Goal: Check status: Check status

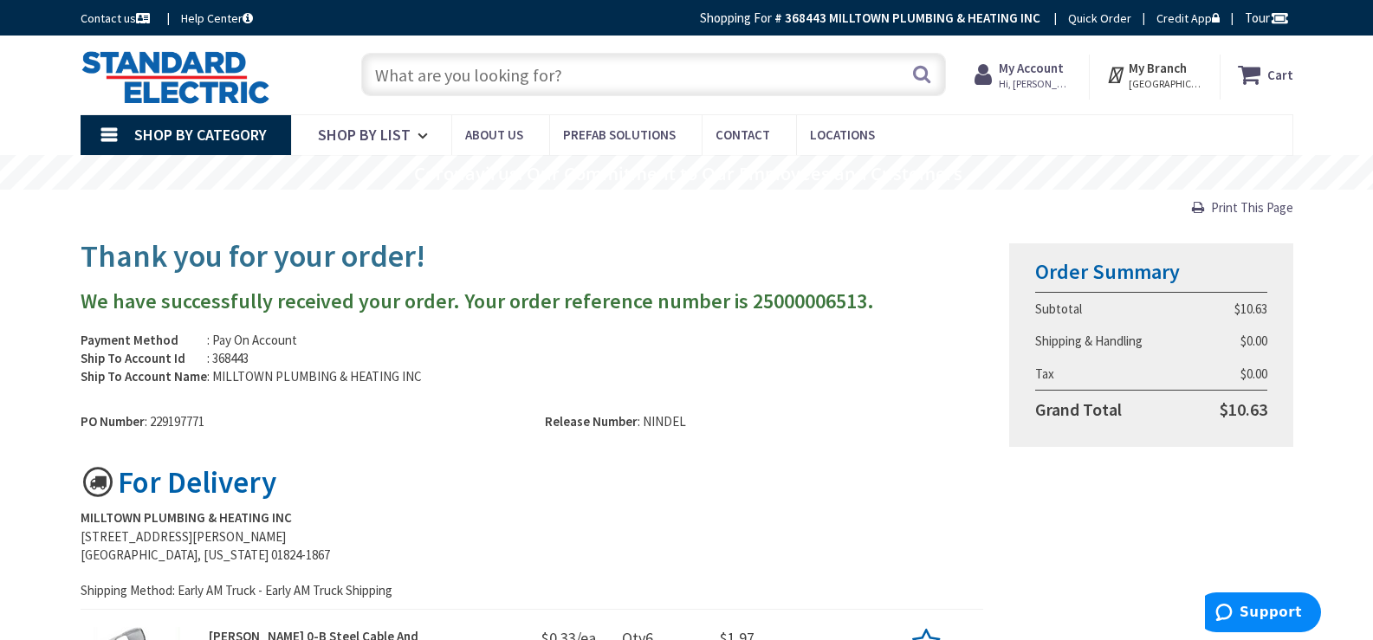
click at [1041, 78] on span "Hi, [PERSON_NAME]" at bounding box center [1036, 84] width 74 height 14
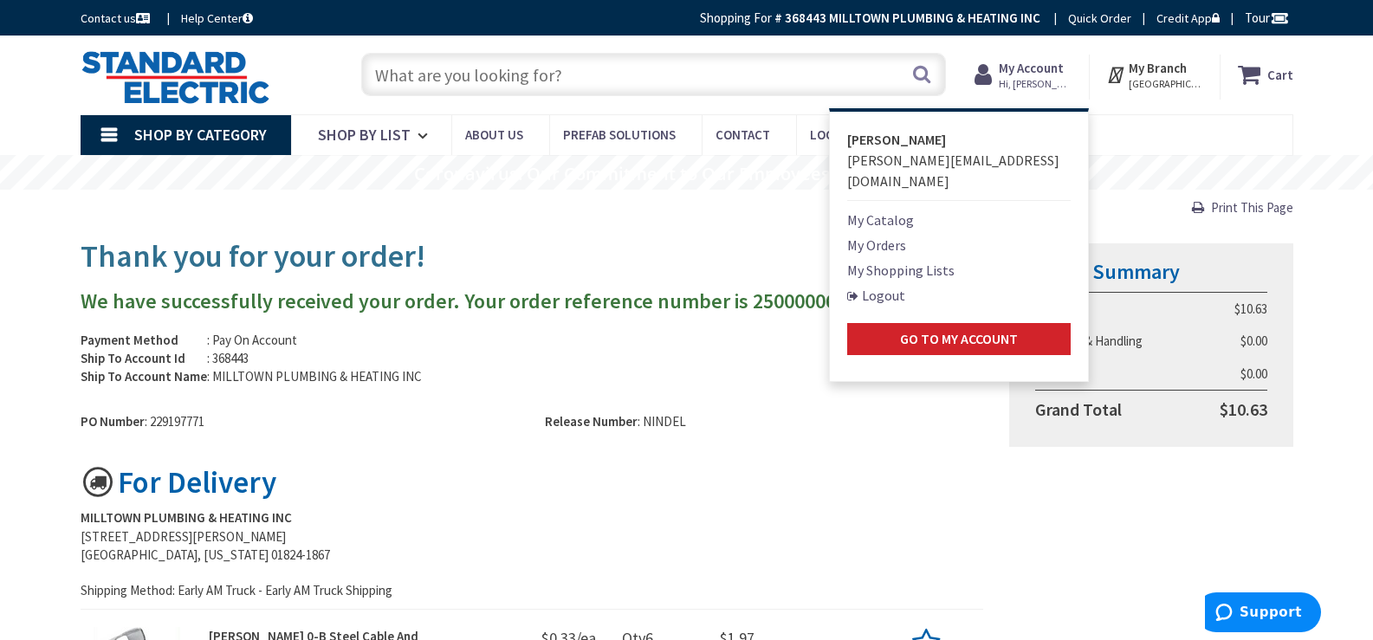
click at [886, 235] on link "My Orders" at bounding box center [876, 245] width 59 height 21
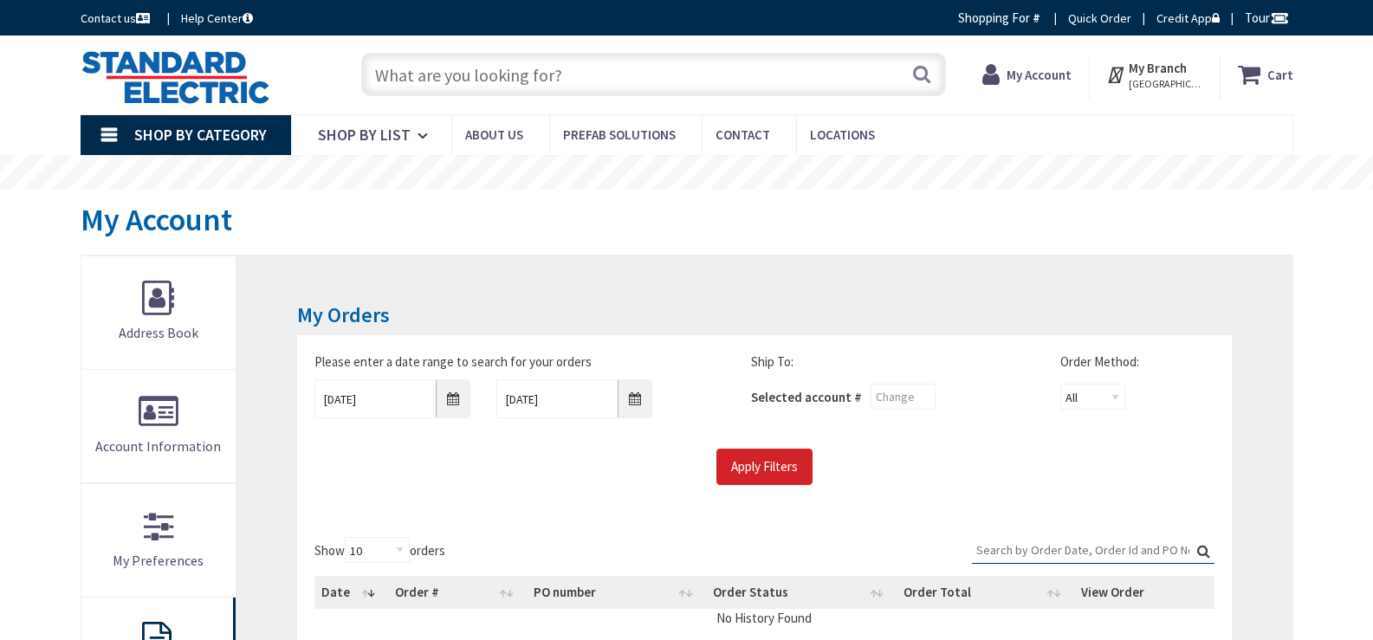
type input "[GEOGRAPHIC_DATA], [GEOGRAPHIC_DATA]"
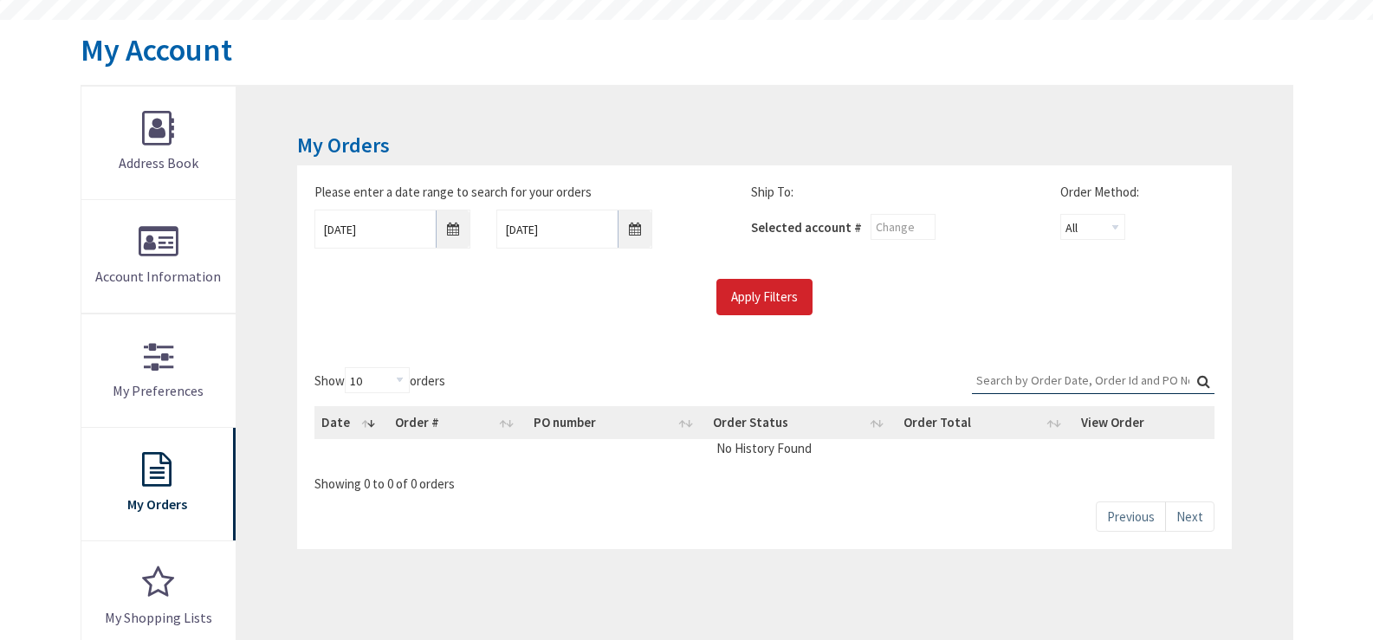
scroll to position [173, 0]
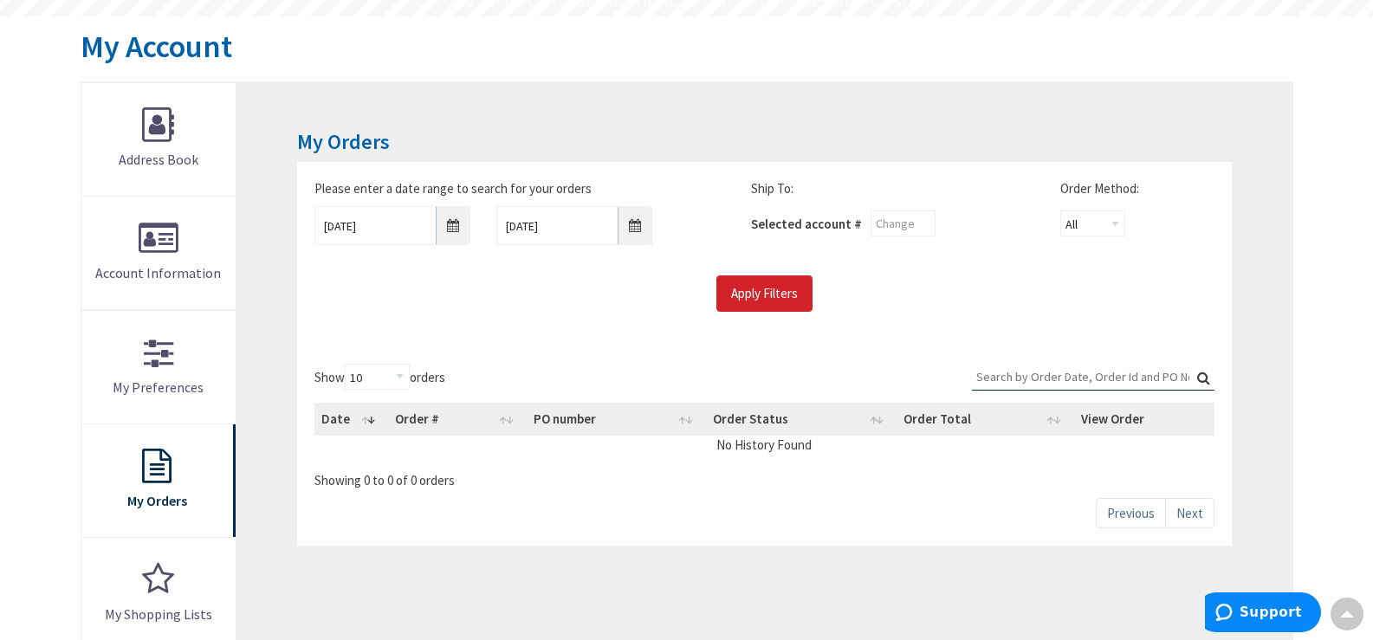
click at [1072, 374] on input "Search:" at bounding box center [1093, 377] width 243 height 26
paste input "229090692"
type input "229090692"
click at [1202, 378] on label "Search: 229090692" at bounding box center [1093, 377] width 243 height 27
click at [1202, 378] on input "229090692" at bounding box center [1093, 377] width 243 height 26
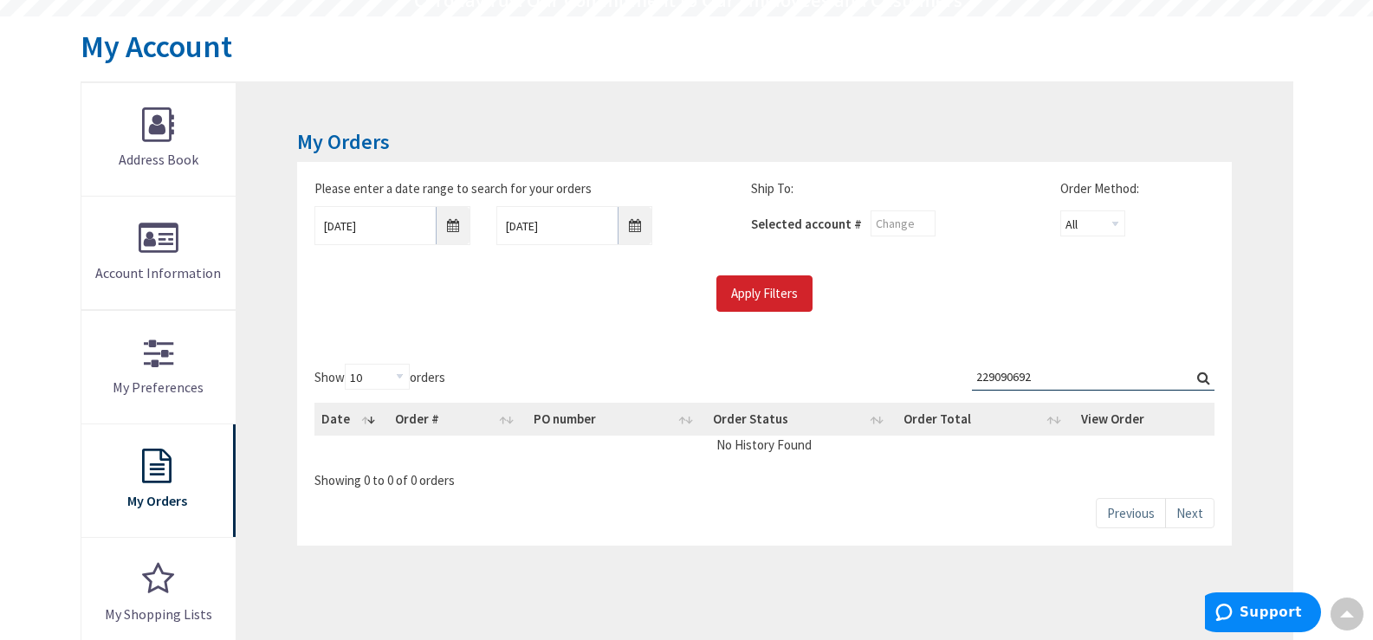
click at [1201, 378] on label "Search: 229090692" at bounding box center [1093, 377] width 243 height 27
click at [1201, 378] on input "229090692" at bounding box center [1093, 377] width 243 height 26
click at [1204, 368] on label "Search: 229090692" at bounding box center [1093, 377] width 243 height 27
click at [1204, 368] on input "229090692" at bounding box center [1093, 377] width 243 height 26
click at [1209, 379] on label "Search: 229090692" at bounding box center [1093, 377] width 243 height 27
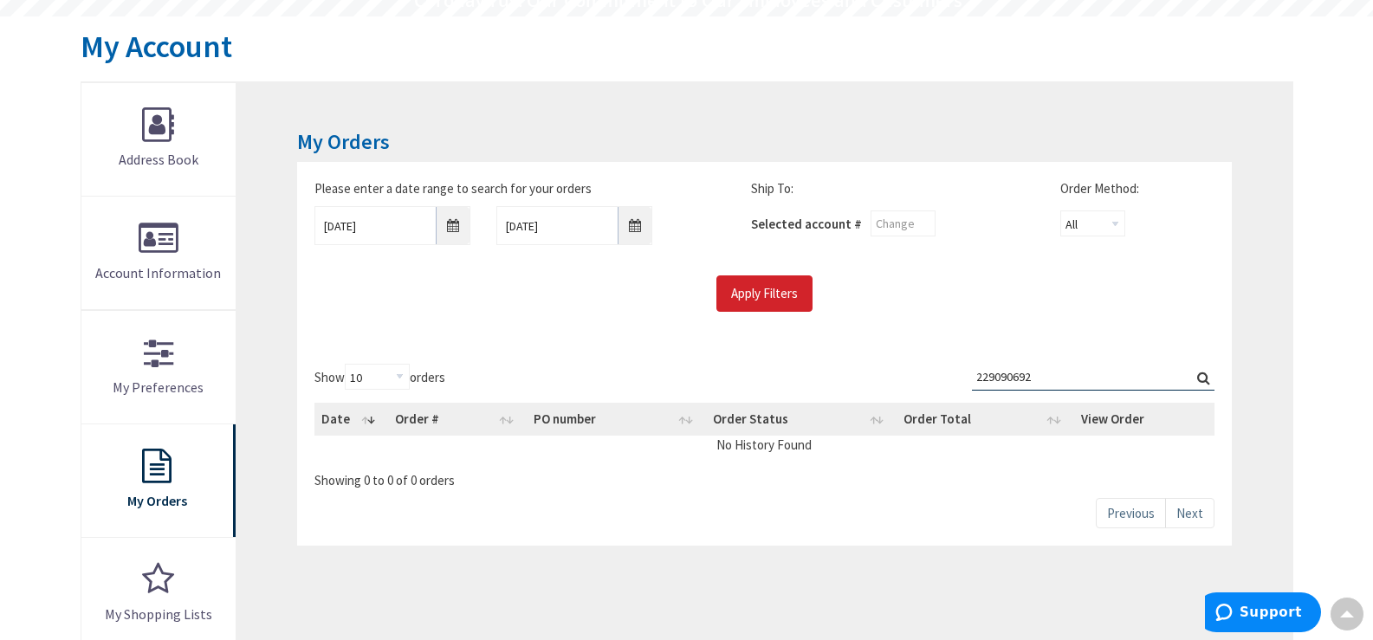
click at [1209, 379] on input "229090692" at bounding box center [1093, 377] width 243 height 26
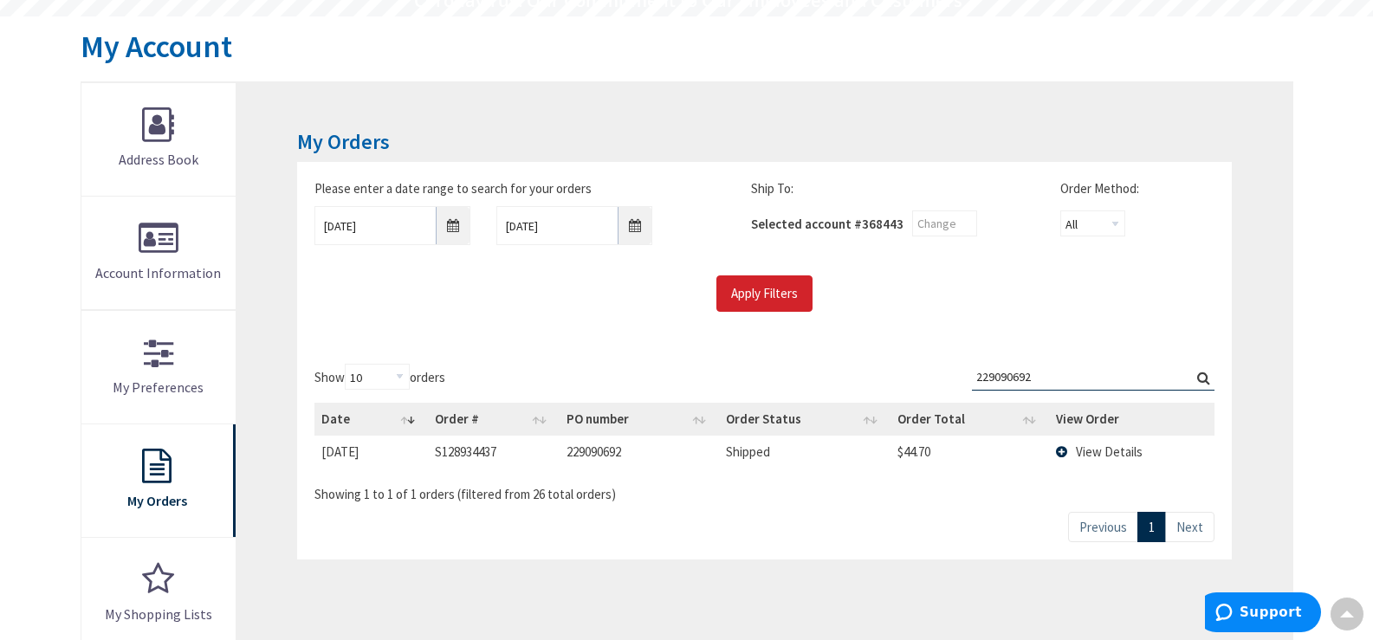
click at [600, 451] on td "229090692" at bounding box center [640, 452] width 160 height 32
click at [481, 452] on td "S128934437" at bounding box center [494, 452] width 132 height 32
click at [1088, 456] on span "View Details" at bounding box center [1109, 452] width 67 height 16
